Goal: Information Seeking & Learning: Stay updated

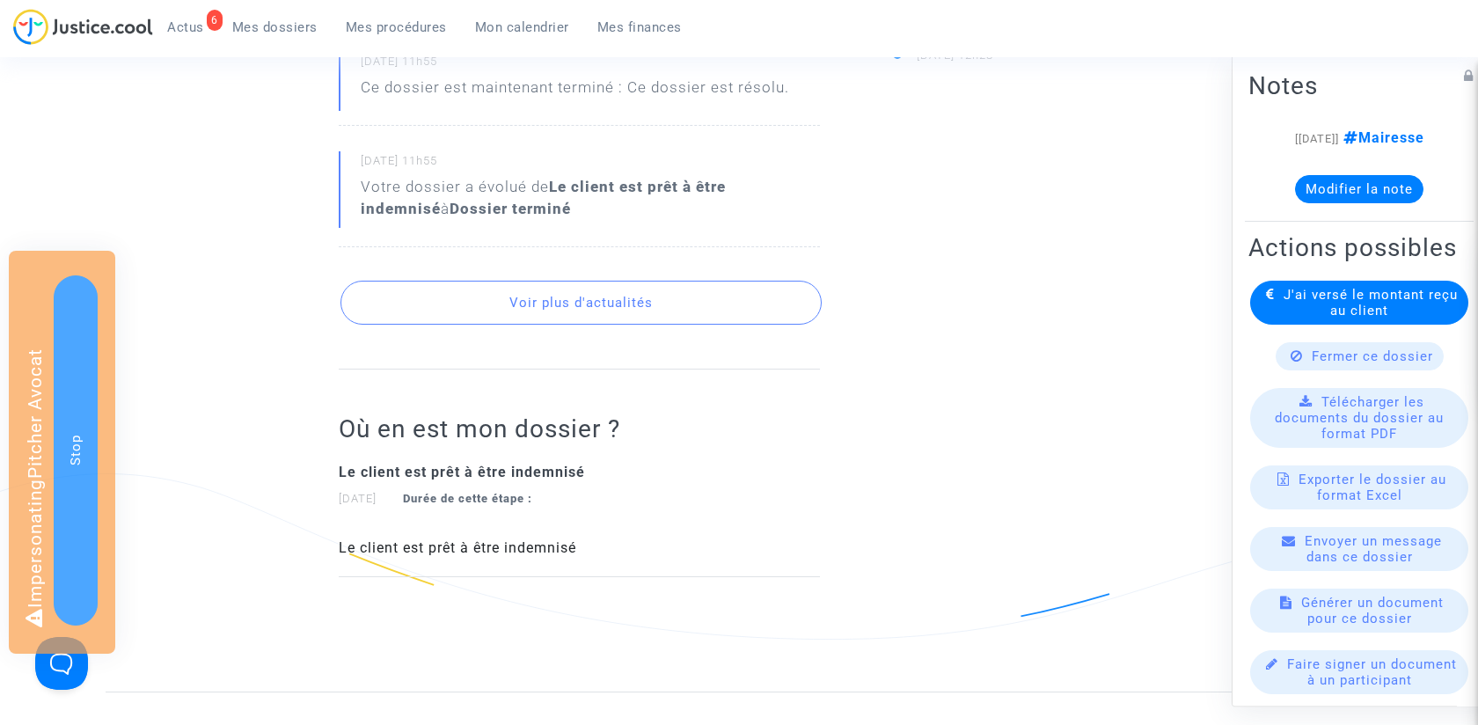
scroll to position [754, 0]
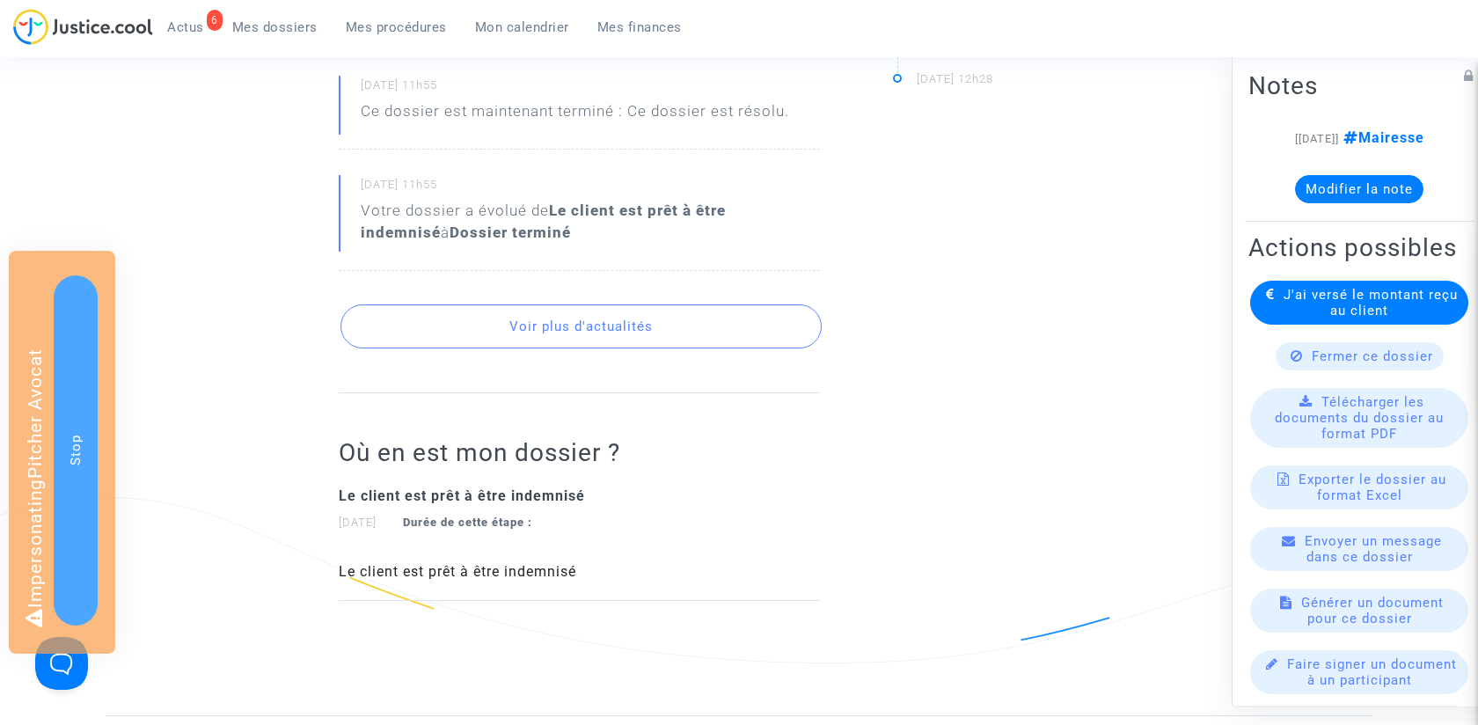
click at [585, 339] on button "Voir plus d'actualités" at bounding box center [581, 326] width 481 height 44
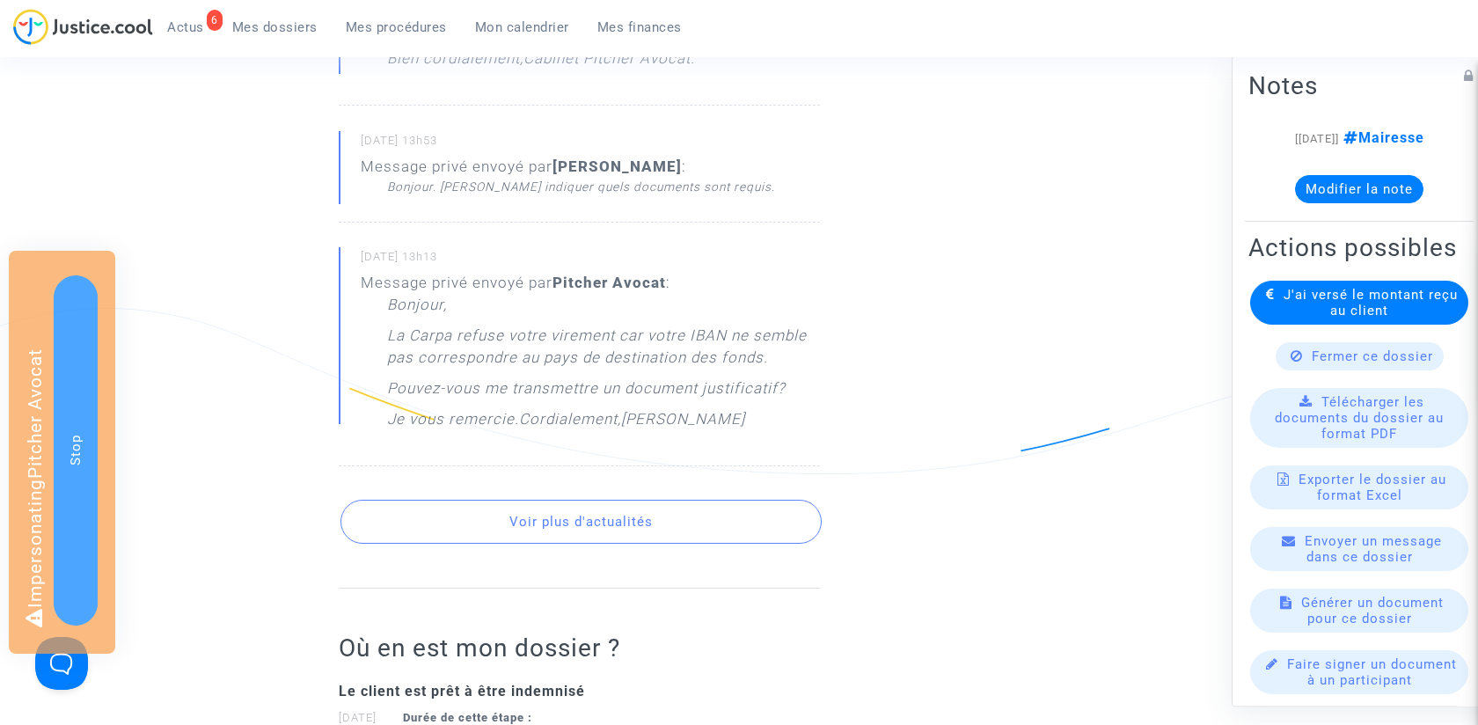
scroll to position [1773, 0]
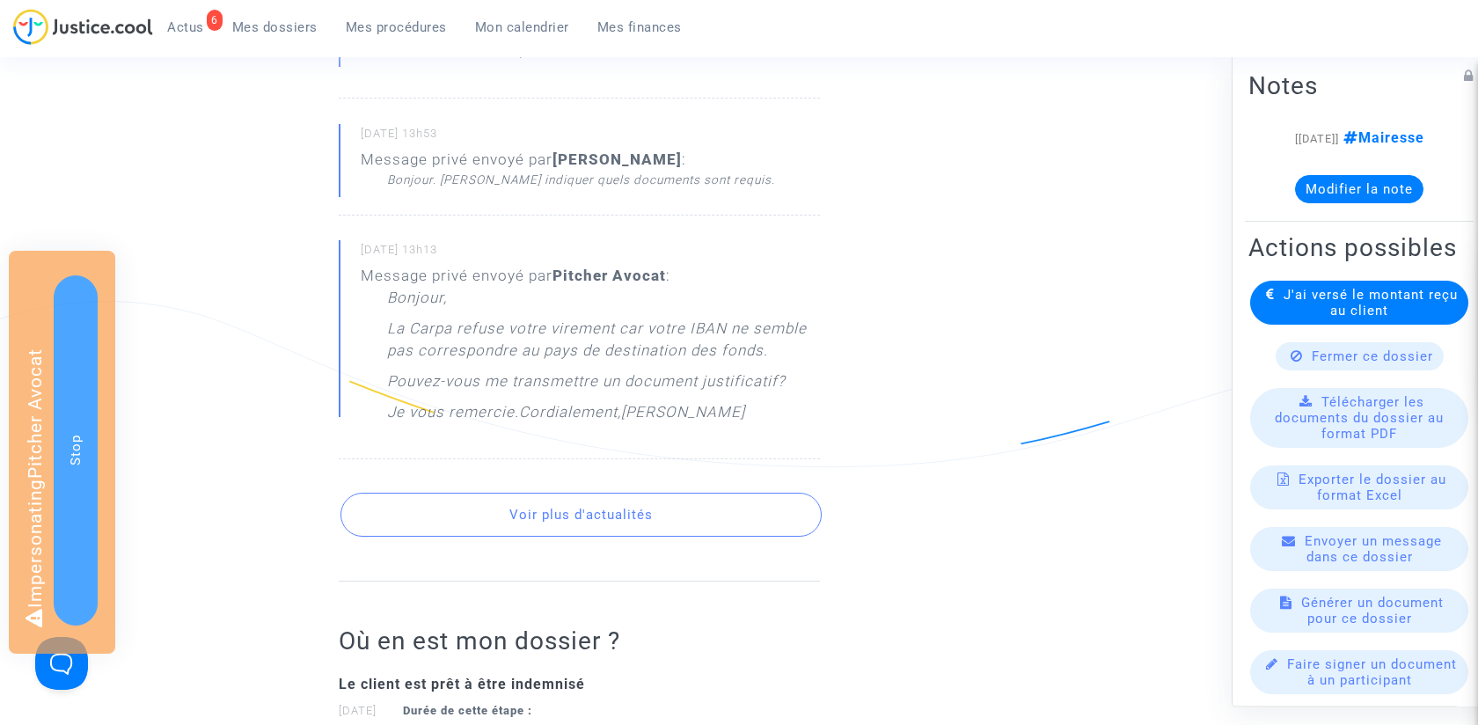
click at [543, 537] on button "Voir plus d'actualités" at bounding box center [581, 515] width 481 height 44
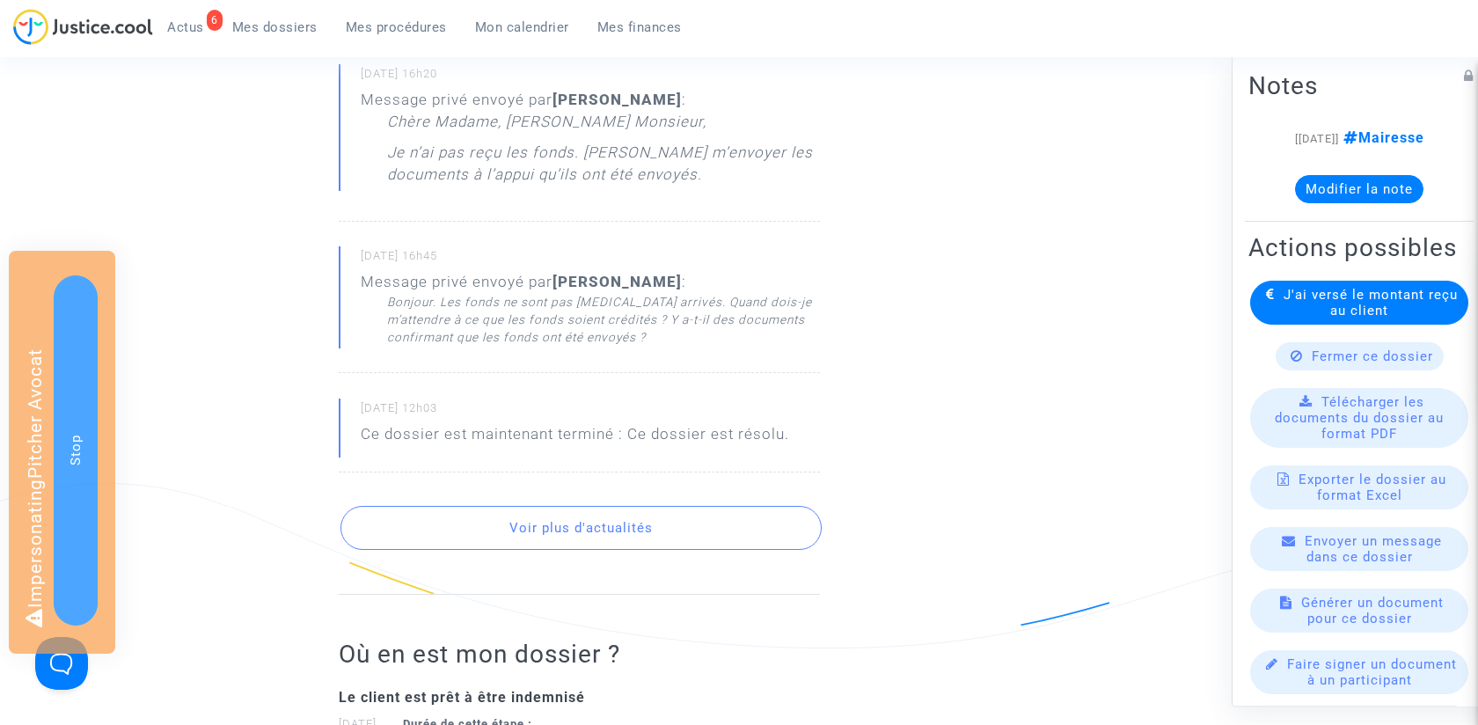
scroll to position [2511, 0]
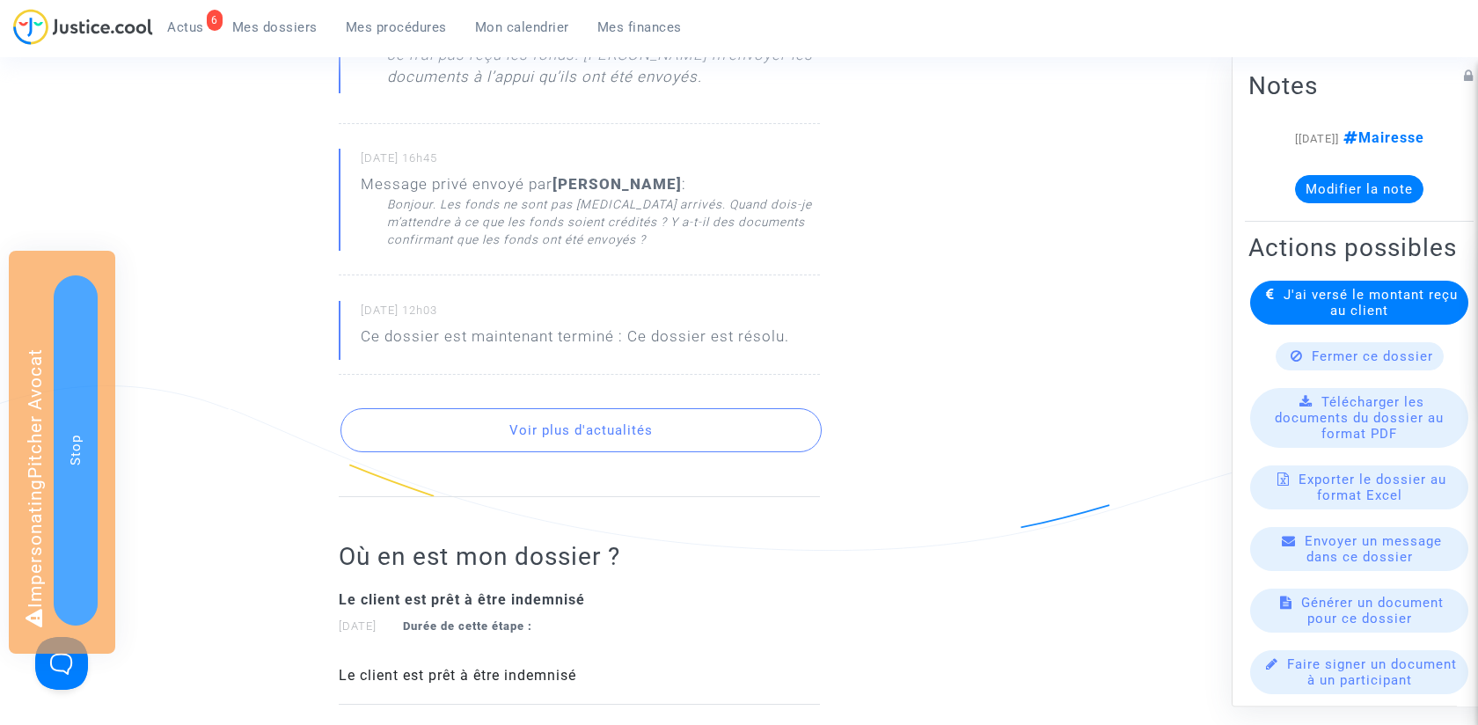
click at [560, 452] on button "Voir plus d'actualités" at bounding box center [581, 430] width 481 height 44
click at [579, 452] on button "Voir plus d'actualités" at bounding box center [581, 430] width 481 height 44
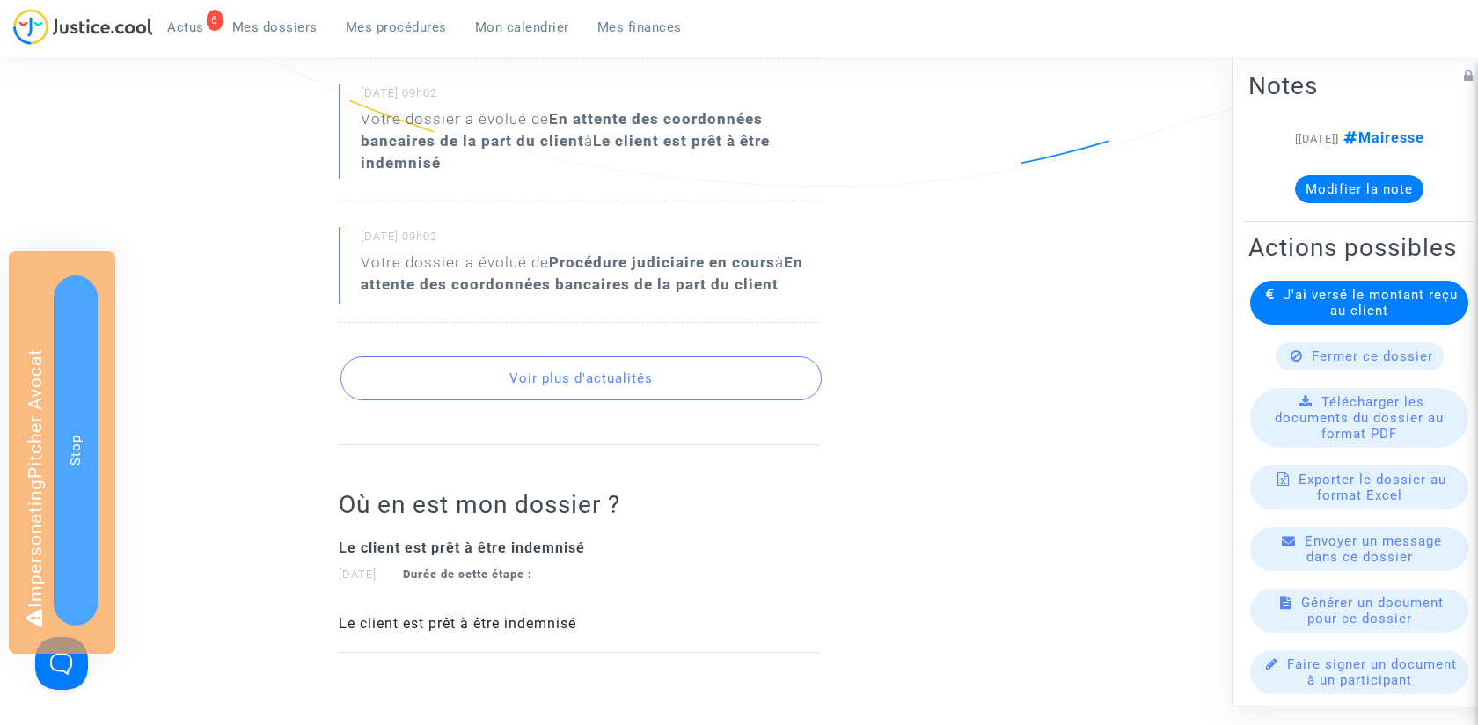
scroll to position [4533, 0]
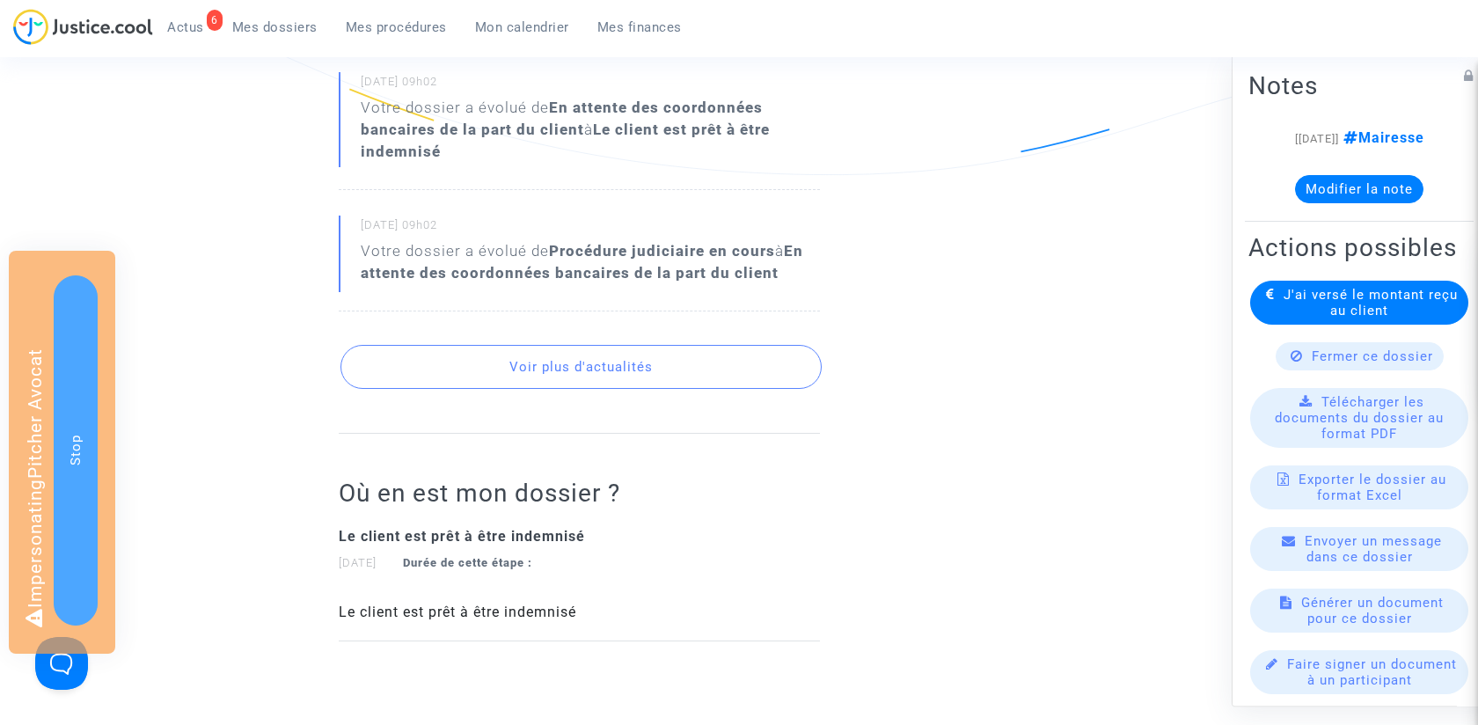
click at [583, 389] on button "Voir plus d'actualités" at bounding box center [581, 367] width 481 height 44
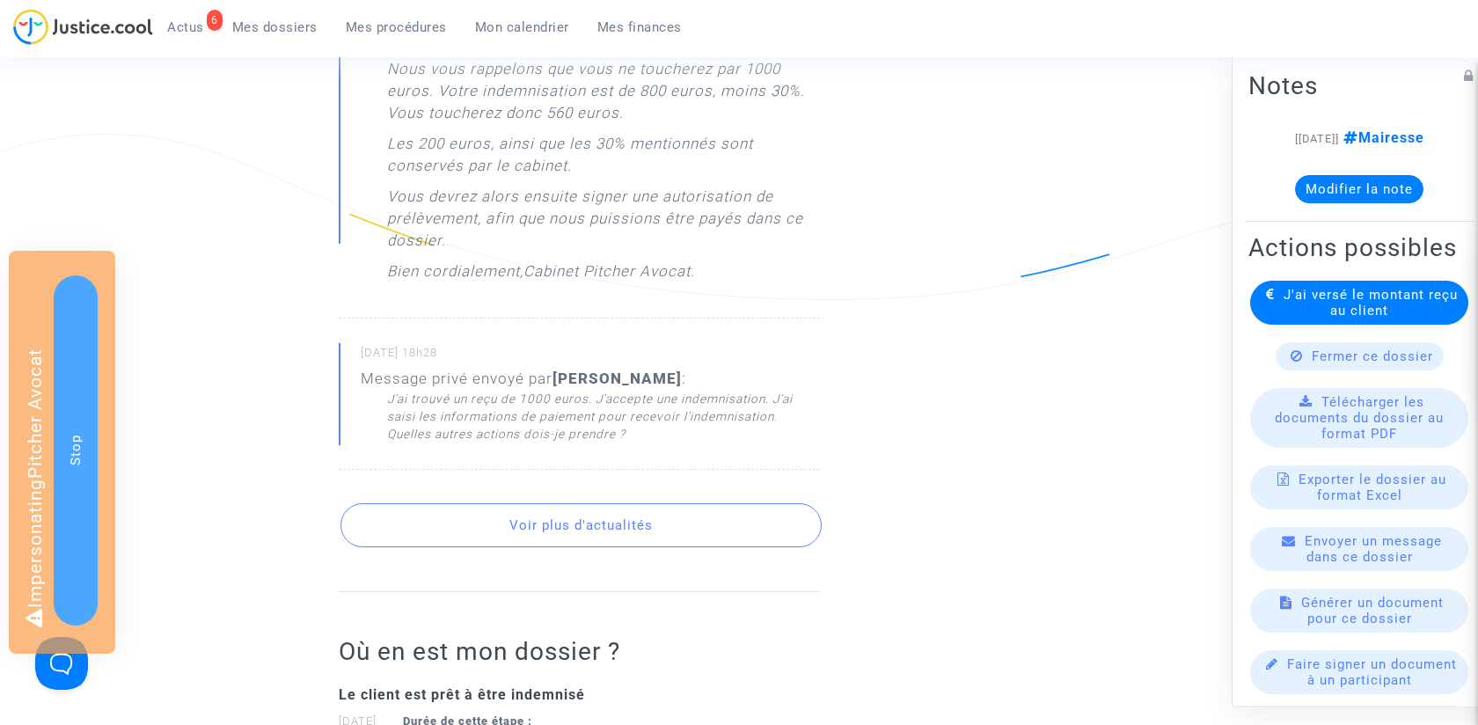
scroll to position [6054, 0]
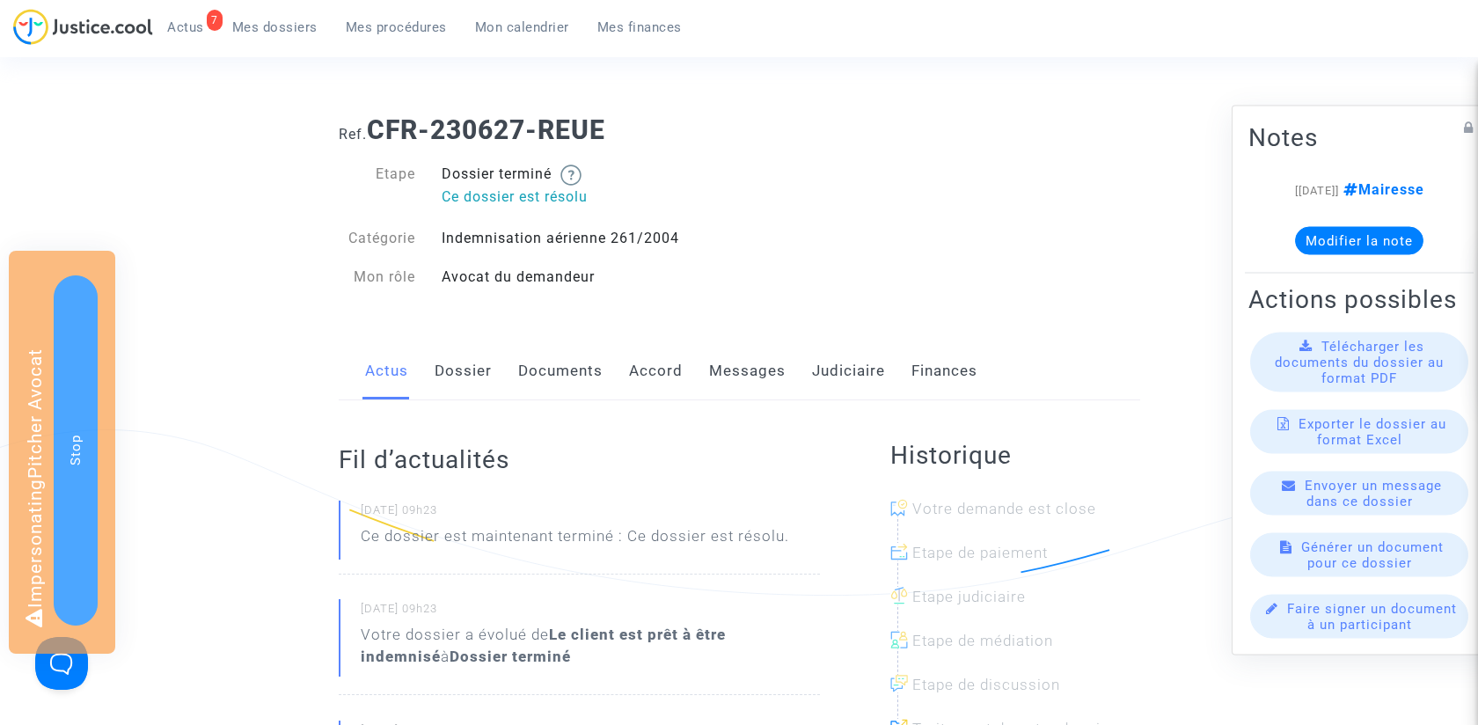
click at [568, 387] on link "Documents" at bounding box center [560, 371] width 84 height 58
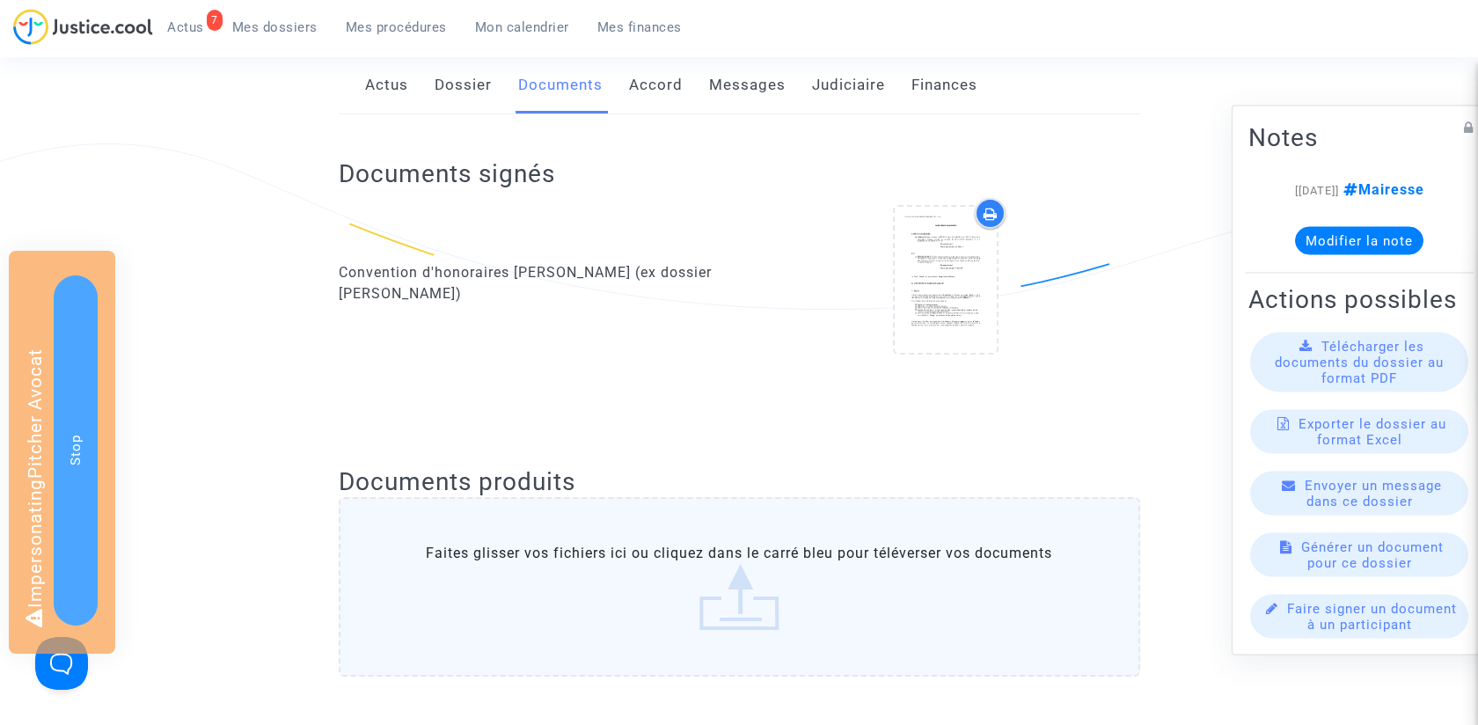
scroll to position [47, 0]
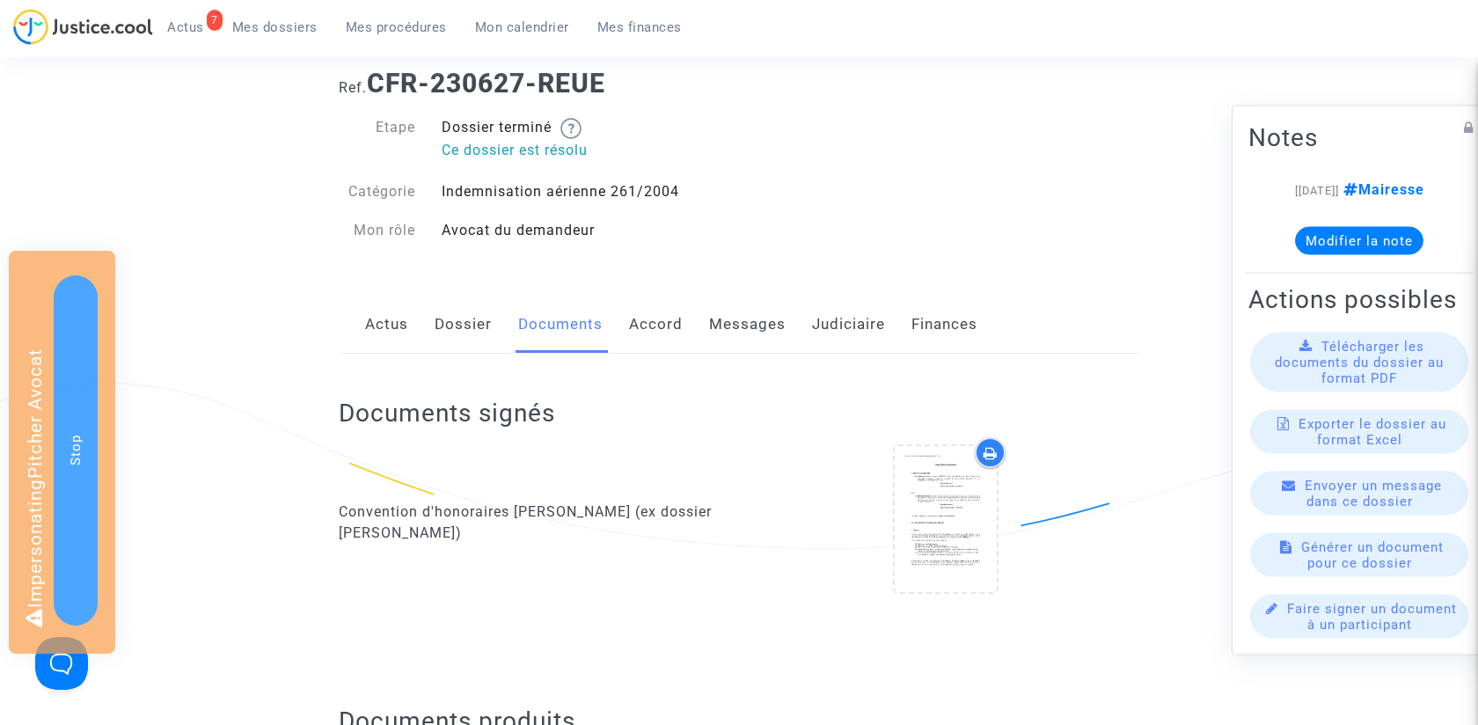
click at [740, 322] on link "Messages" at bounding box center [747, 325] width 77 height 58
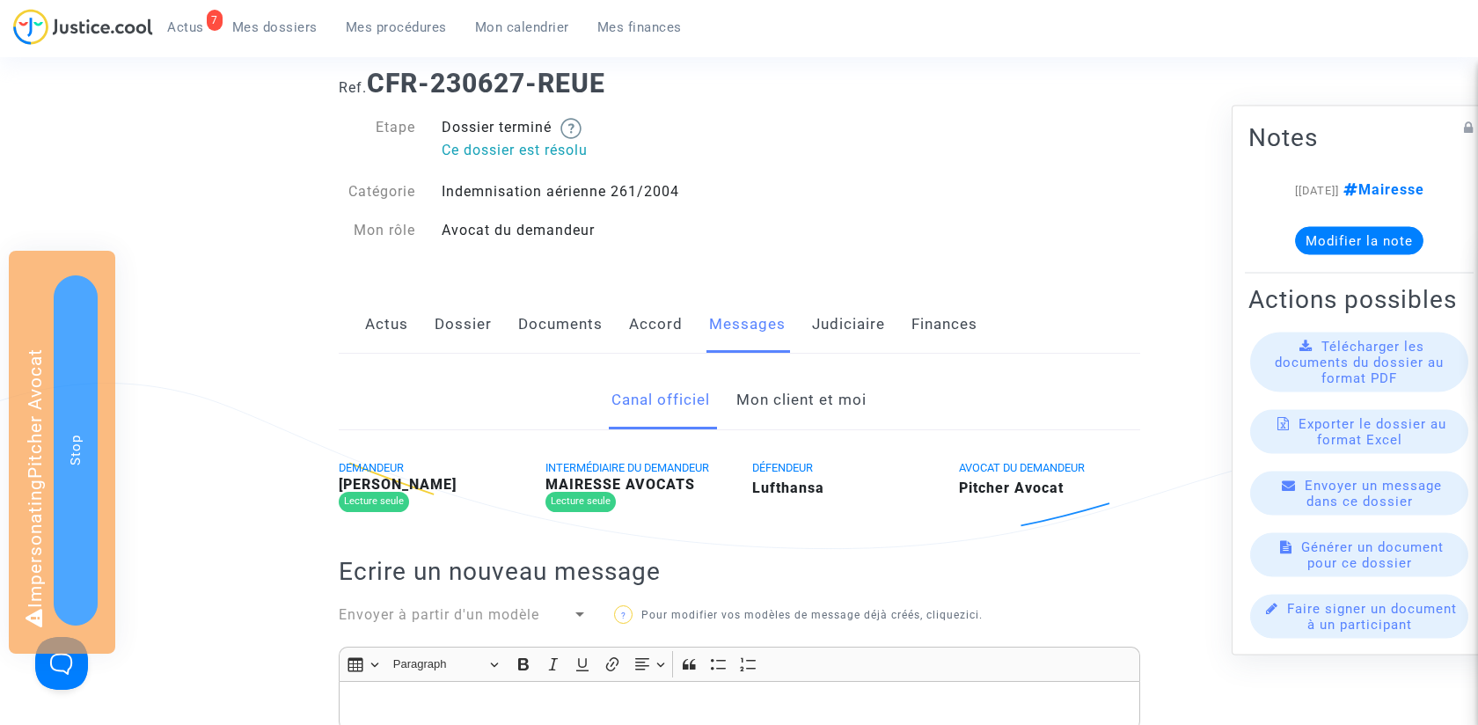
click at [413, 324] on div "Actus Dossier Documents Accord Messages Judiciaire Finances" at bounding box center [740, 325] width 802 height 59
click at [402, 326] on link "Actus" at bounding box center [386, 325] width 43 height 58
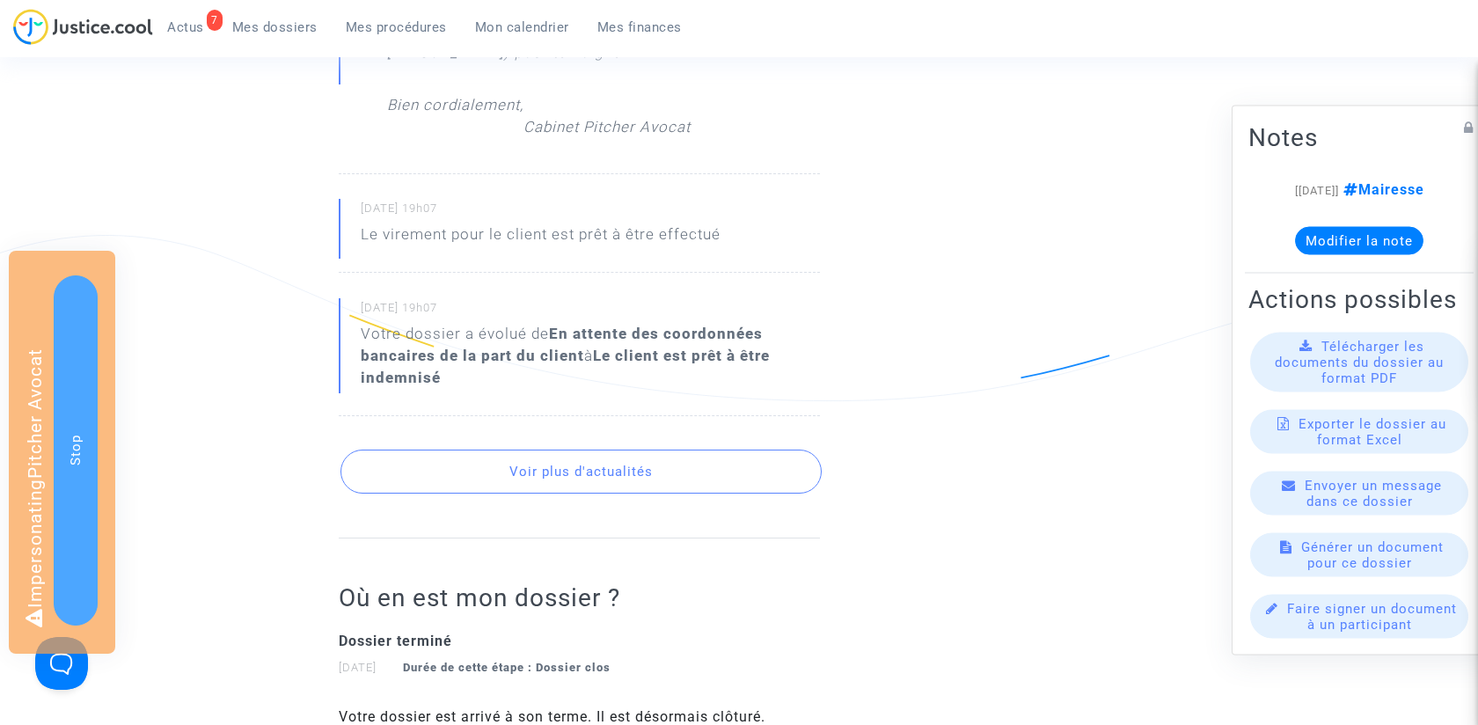
scroll to position [1096, 0]
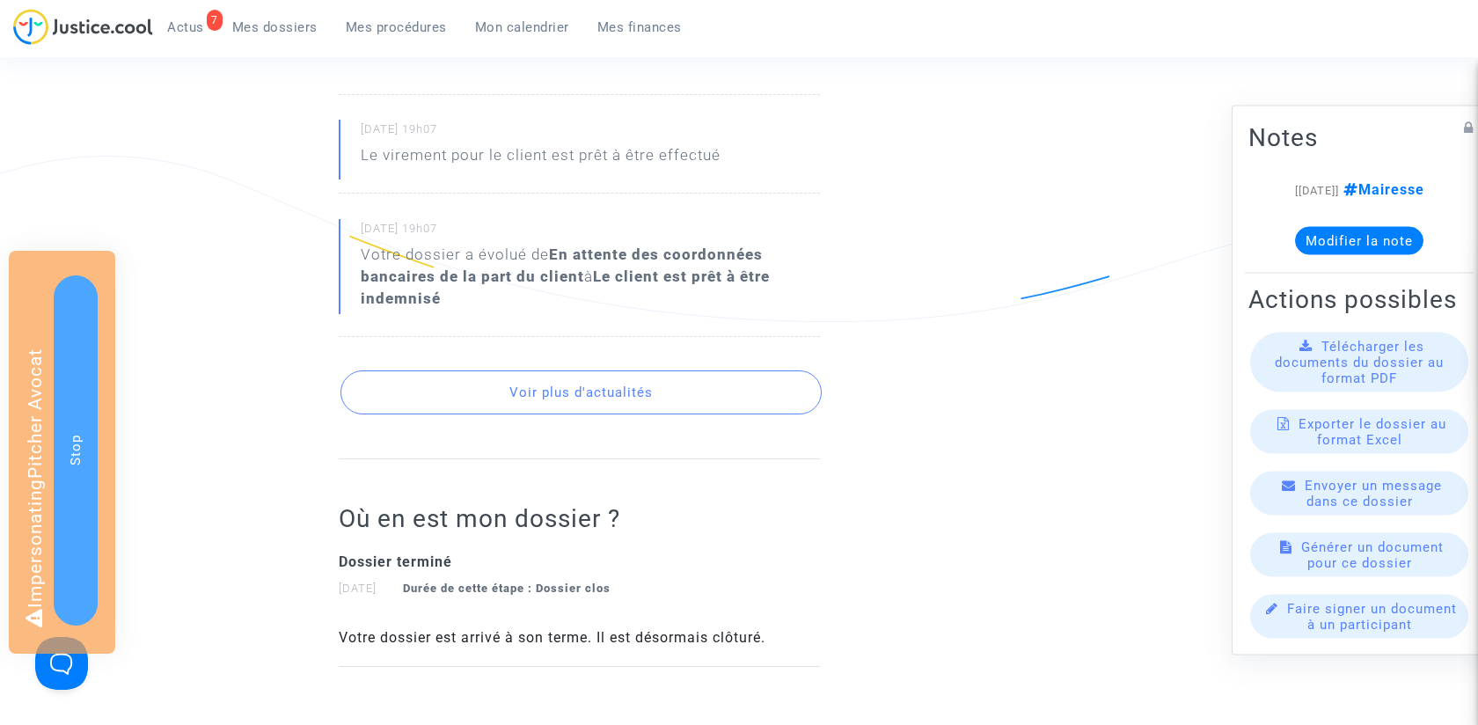
click at [575, 414] on button "Voir plus d'actualités" at bounding box center [581, 392] width 481 height 44
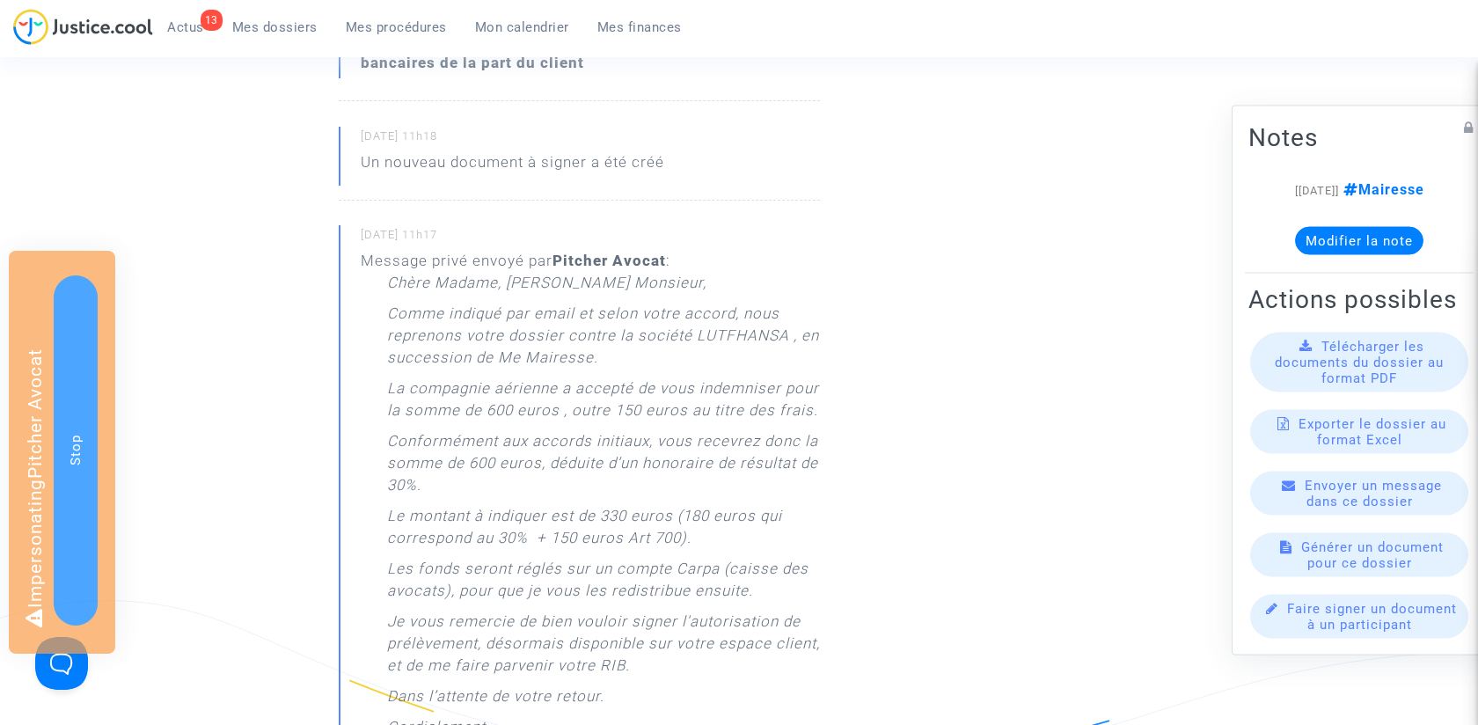
scroll to position [0, 0]
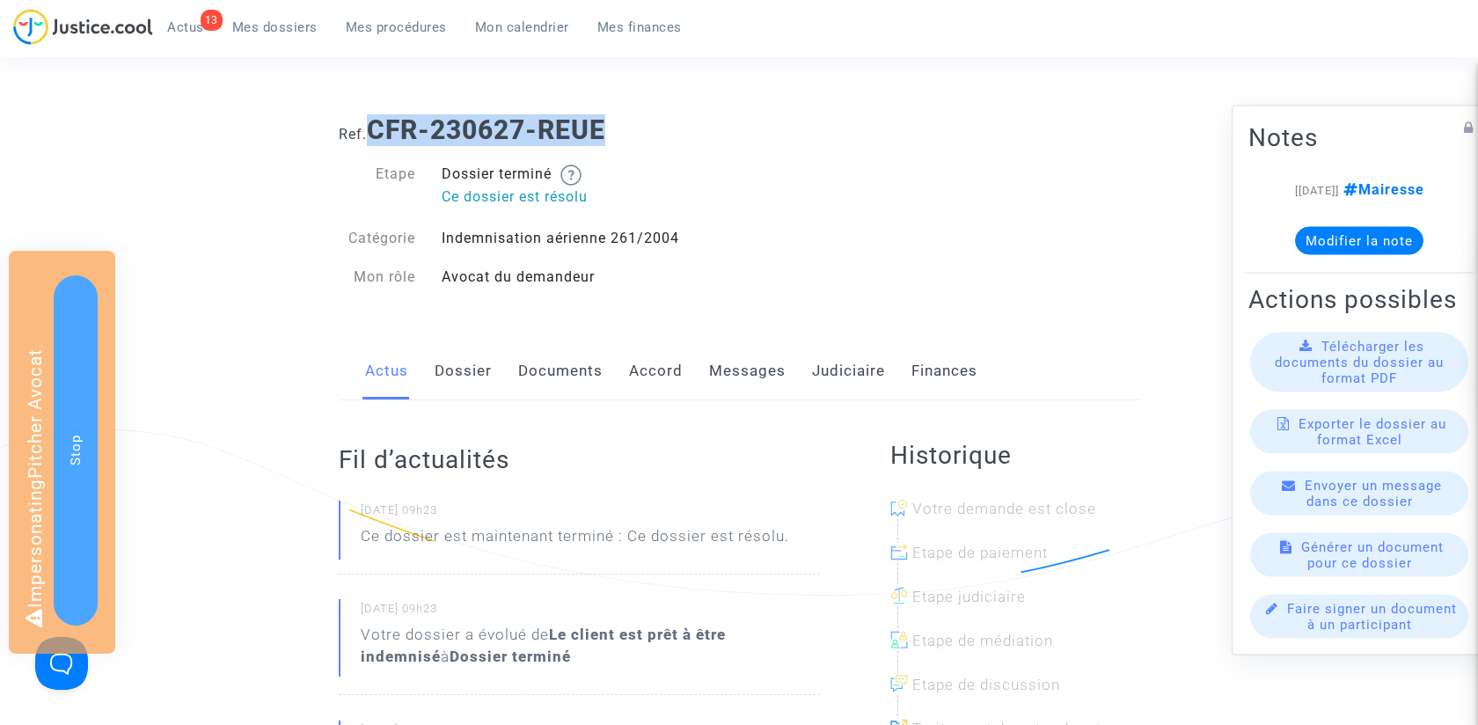
drag, startPoint x: 373, startPoint y: 128, endPoint x: 619, endPoint y: 126, distance: 245.5
click at [619, 126] on h1 "Ref. CFR-230627-REUE" at bounding box center [740, 130] width 802 height 32
copy b "CFR-230627-REUE"
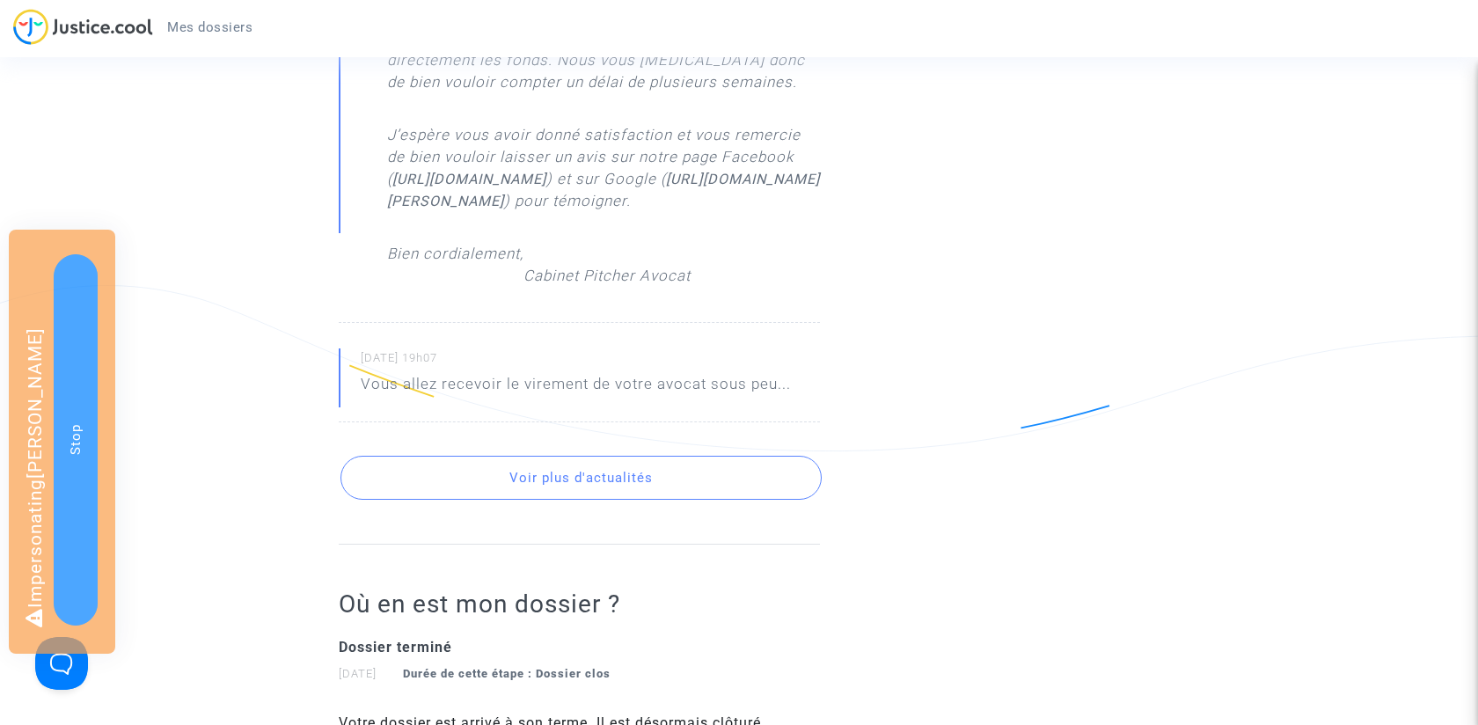
scroll to position [1001, 0]
